Goal: Contribute content: Add original content to the website for others to see

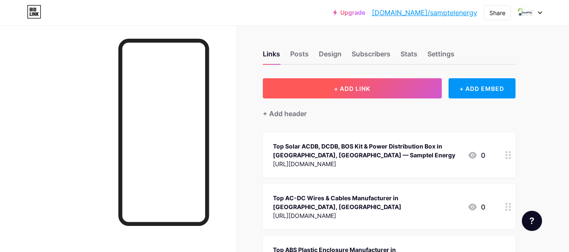
click at [351, 86] on span "+ ADD LINK" at bounding box center [352, 88] width 36 height 7
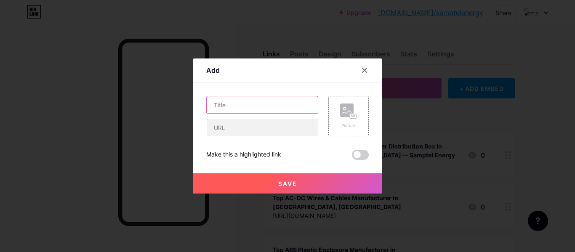
click at [227, 97] on input "text" at bounding box center [262, 104] width 111 height 17
paste input "Solar DC Fuse Holder Manufacturer & Supplier in [GEOGRAPHIC_DATA] [GEOGRAPHIC_D…"
type input "Solar DC Fuse Holder Manufacturer & Supplier in [GEOGRAPHIC_DATA] [GEOGRAPHIC_D…"
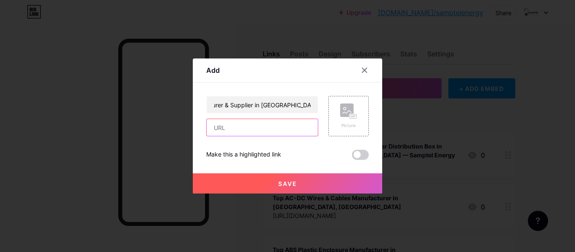
click at [229, 131] on input "text" at bounding box center [262, 127] width 111 height 17
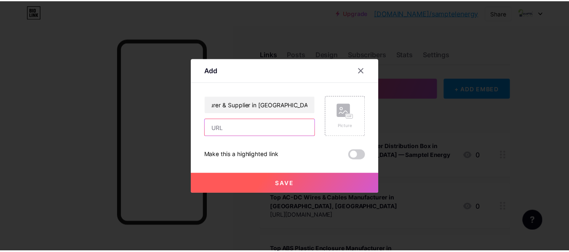
scroll to position [0, 0]
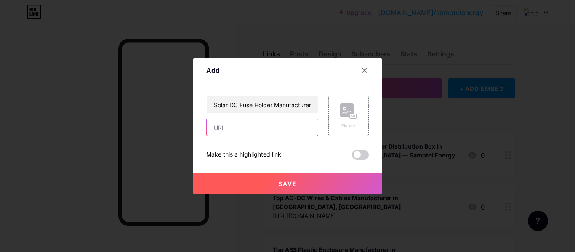
paste input "[URL][DOMAIN_NAME]"
type input "[URL][DOMAIN_NAME]"
click at [228, 184] on button "Save" at bounding box center [288, 184] width 190 height 20
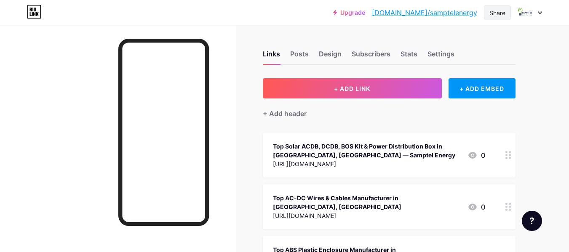
click at [501, 16] on div "Share" at bounding box center [497, 12] width 16 height 9
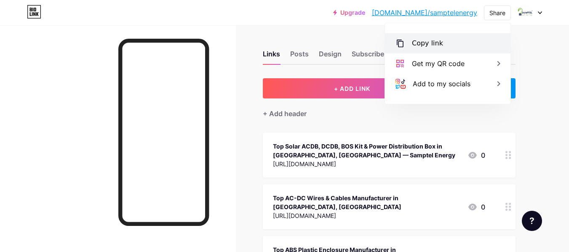
click at [417, 45] on div "Copy link" at bounding box center [427, 43] width 31 height 10
